Goal: Information Seeking & Learning: Learn about a topic

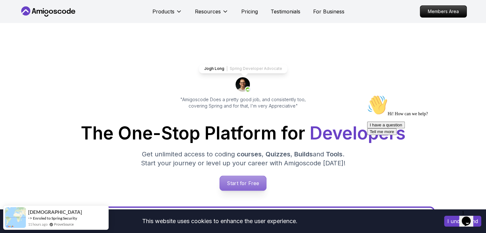
click at [240, 185] on p "Start for Free" at bounding box center [243, 183] width 46 height 15
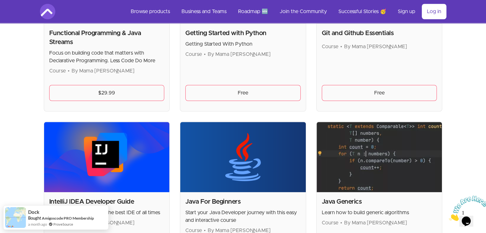
scroll to position [532, 0]
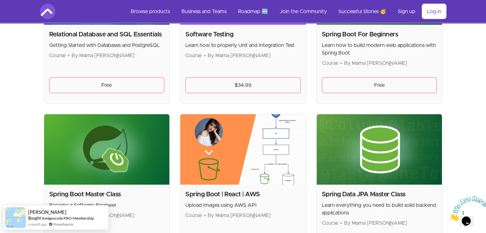
scroll to position [1510, 0]
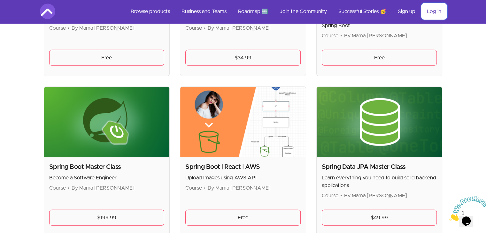
click at [433, 9] on link "Log in" at bounding box center [434, 11] width 25 height 15
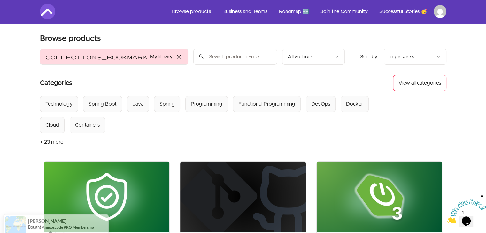
click at [321, 66] on header "Product filters: collections_bookmark My library close Sort by: import_export I…" at bounding box center [243, 105] width 407 height 113
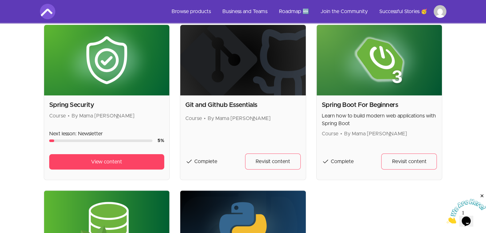
scroll to position [138, 0]
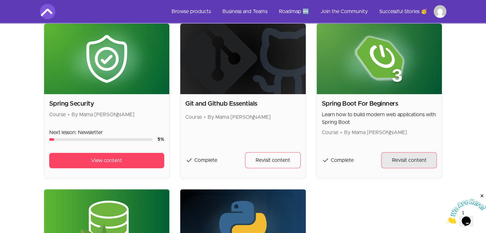
click at [406, 163] on span "Revisit content" at bounding box center [409, 161] width 35 height 8
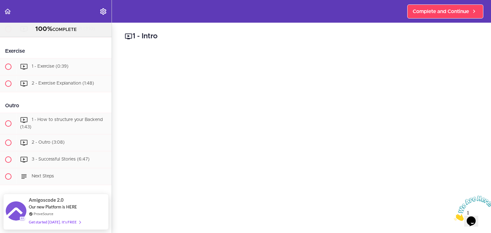
scroll to position [673, 0]
click at [430, 15] on link "Complete and Continue" at bounding box center [445, 11] width 76 height 14
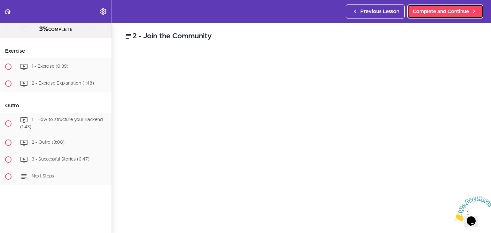
scroll to position [51, 0]
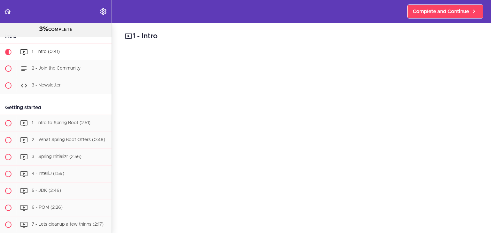
scroll to position [42, 0]
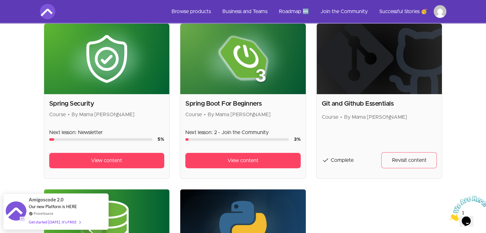
click at [340, 158] on span "Complete" at bounding box center [342, 160] width 23 height 5
drag, startPoint x: 486, startPoint y: 117, endPoint x: 490, endPoint y: 68, distance: 49.4
click at [486, 69] on html "Skip to main content Main menu Includes navigation links and user settings Brow…" at bounding box center [243, 147] width 486 height 570
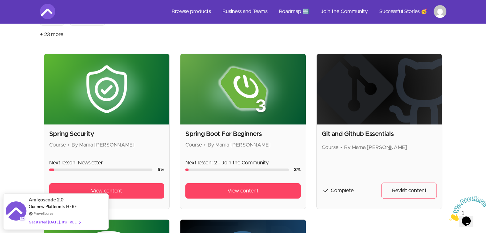
scroll to position [105, 0]
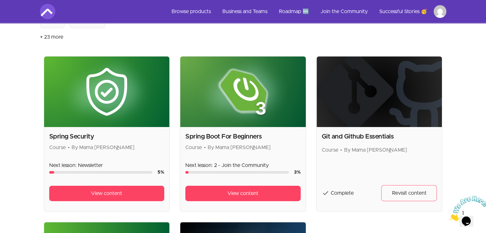
click at [81, 137] on h2 "Spring Security" at bounding box center [106, 136] width 115 height 9
click at [95, 191] on span "View content" at bounding box center [106, 194] width 31 height 8
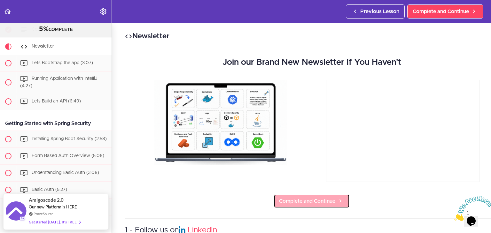
click at [290, 200] on span "Complete and Continue" at bounding box center [307, 202] width 56 height 8
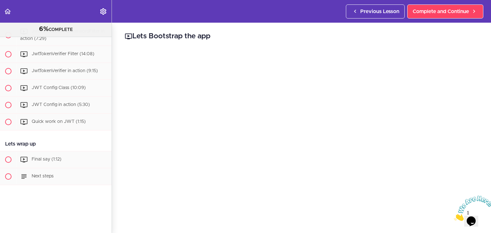
scroll to position [1249, 0]
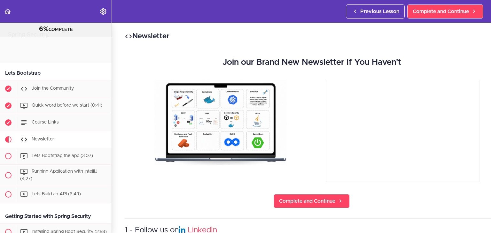
scroll to position [93, 0]
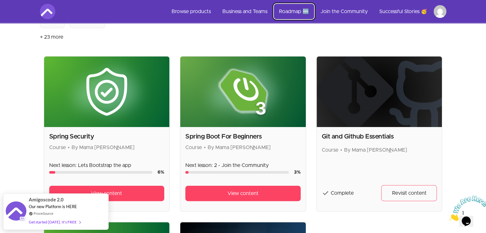
click at [298, 9] on link "Roadmap 🆕" at bounding box center [294, 11] width 40 height 15
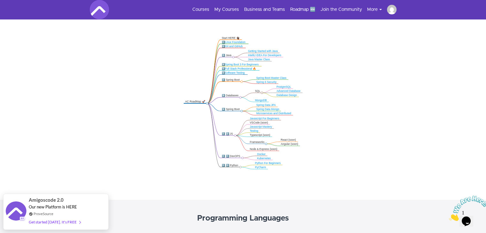
scroll to position [113, 0]
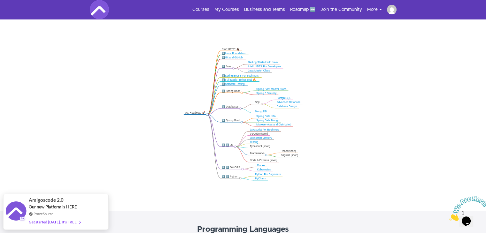
click at [368, 86] on icon ".markmap{font:300 16px/20px sans-serif}.markmap-link{fill:none}.markmap-node>ci…" at bounding box center [243, 114] width 486 height 140
click at [363, 79] on icon ".markmap{font:300 16px/20px sans-serif}.markmap-link{fill:none}.markmap-node>ci…" at bounding box center [243, 114] width 486 height 140
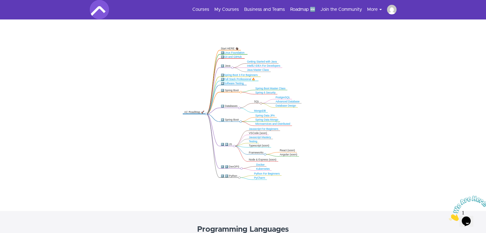
click at [265, 115] on link "Spring Data JPA" at bounding box center [264, 115] width 19 height 3
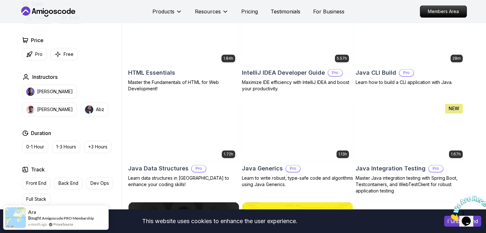
scroll to position [929, 0]
